Goal: Use online tool/utility: Utilize a website feature to perform a specific function

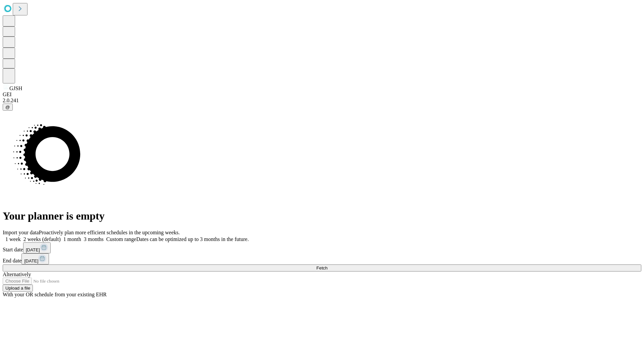
click at [328, 266] on span "Fetch" at bounding box center [321, 268] width 11 height 5
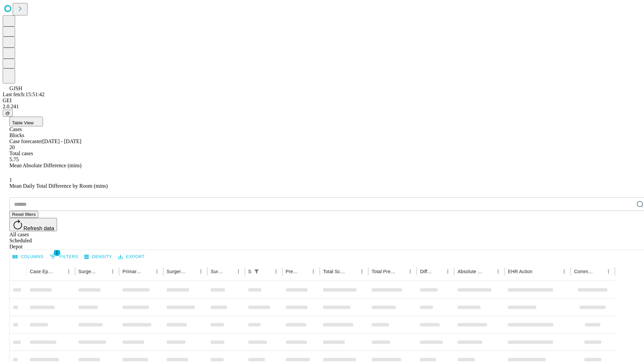
click at [34, 120] on span "Table View" at bounding box center [22, 122] width 21 height 5
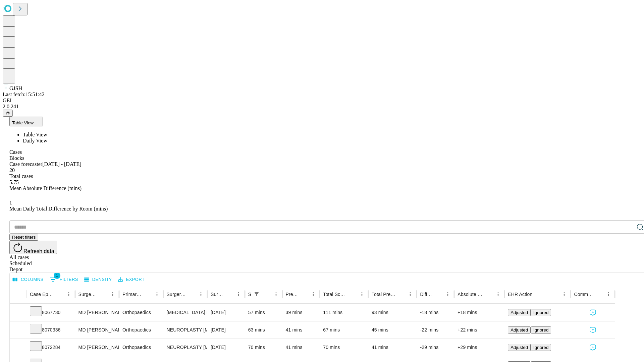
click at [47, 138] on span "Daily View" at bounding box center [35, 141] width 25 height 6
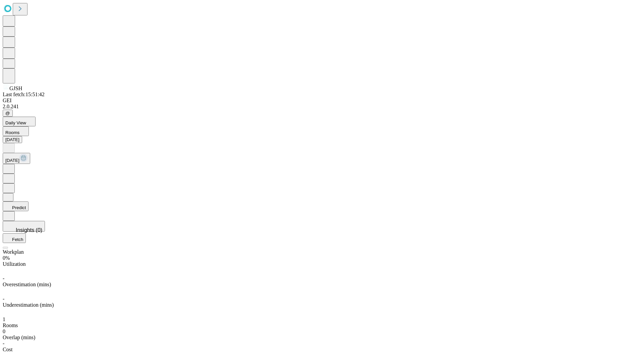
click at [29, 202] on button "Predict" at bounding box center [16, 207] width 26 height 10
